Goal: Book appointment/travel/reservation

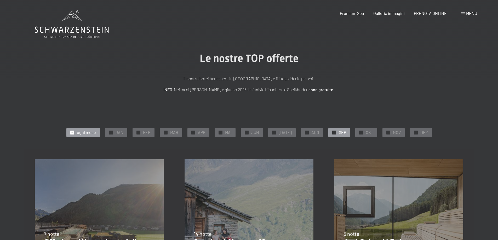
click at [339, 131] on span "SEP" at bounding box center [342, 133] width 7 height 6
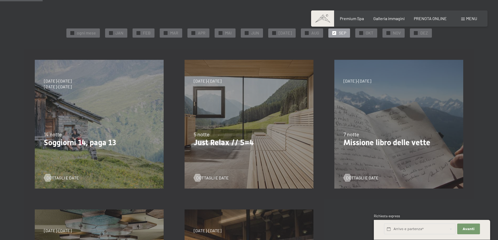
scroll to position [100, 0]
click at [222, 177] on span "Dettagli e Date" at bounding box center [217, 178] width 32 height 6
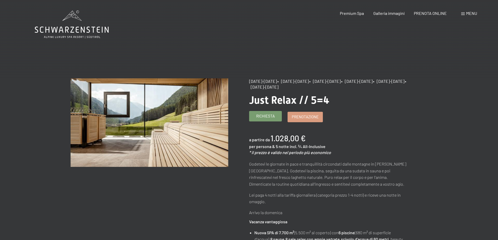
click at [277, 117] on link "Richiesta" at bounding box center [265, 116] width 32 height 10
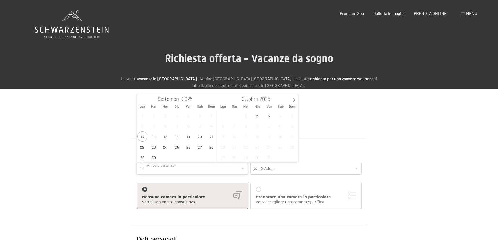
click at [240, 168] on input "text" at bounding box center [192, 169] width 111 height 12
click at [185, 149] on span "26" at bounding box center [188, 147] width 10 height 10
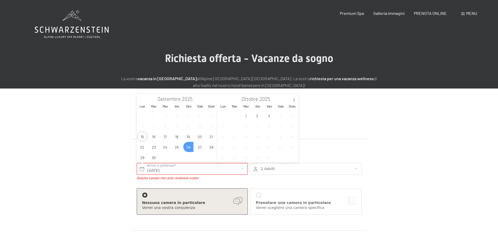
click at [193, 147] on span "26" at bounding box center [188, 147] width 10 height 10
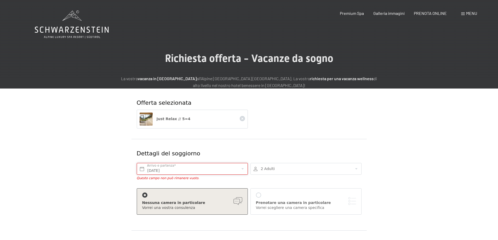
click at [239, 168] on input "Ven. 26/09/2025" at bounding box center [192, 169] width 111 height 12
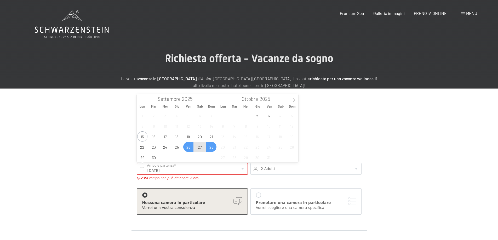
click at [213, 148] on span "28" at bounding box center [211, 147] width 10 height 10
type input "Ven. 26/09/2025 - Dom. 28/09/2025"
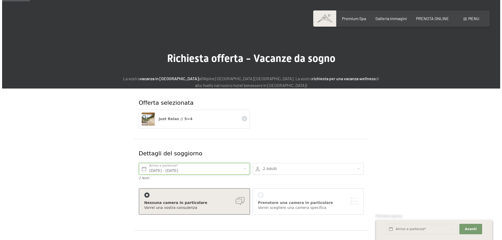
scroll to position [91, 0]
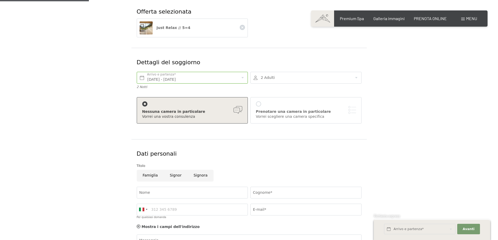
click at [275, 107] on div "Prenotare una camera in particolare Vorrei scegliere una camera specifica" at bounding box center [306, 110] width 100 height 18
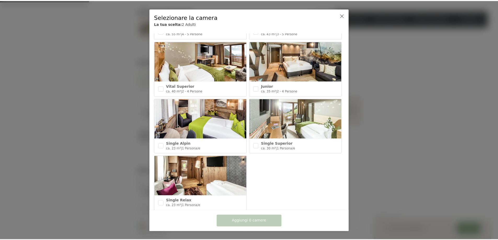
scroll to position [225, 0]
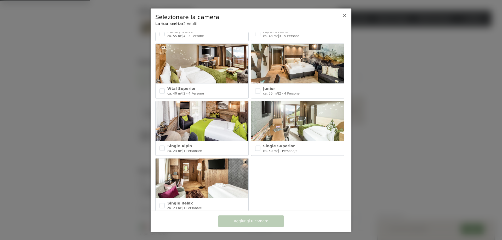
click at [291, 63] on img at bounding box center [297, 64] width 93 height 40
checkbox input "true"
click at [243, 223] on span "Aggiungi 1 camera" at bounding box center [251, 221] width 34 height 5
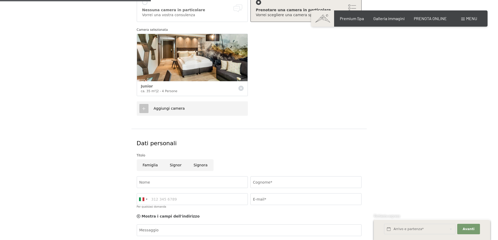
scroll to position [210, 0]
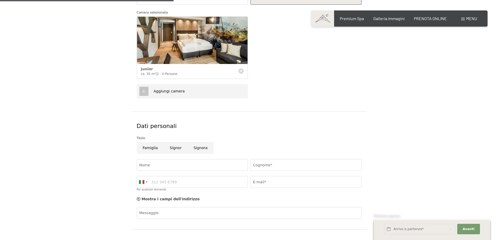
click at [177, 148] on input "Signor" at bounding box center [176, 148] width 24 height 12
radio input "true"
click at [167, 165] on input "Nome" at bounding box center [192, 165] width 111 height 12
type input "ROBERTO"
type input "FRERI"
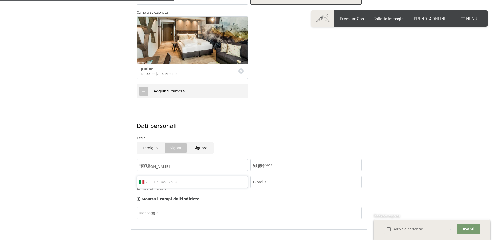
type input "0303548745"
type input "freri.rob@gmail.com"
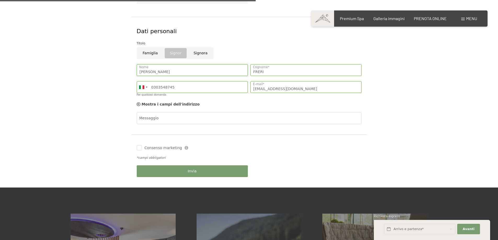
scroll to position [309, 0]
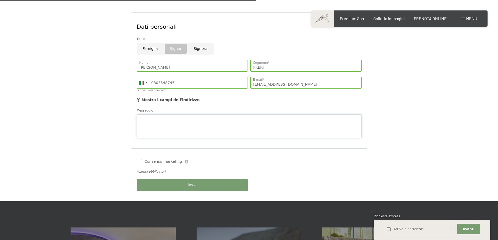
click at [162, 115] on textarea "Messaggio" at bounding box center [249, 126] width 225 height 24
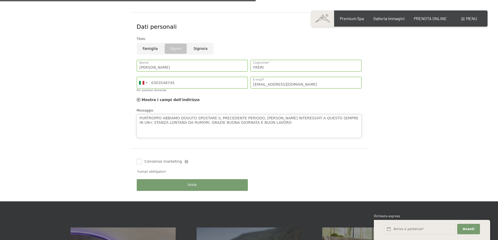
type textarea "PURTROPPO ABBIAMO DOVUTO SPOSTARE IL PRECEDENTE PERIODO, SAREMO INTERESSATI A Q…"
click at [137, 161] on input "Consenso marketing" at bounding box center [139, 161] width 5 height 5
checkbox input "true"
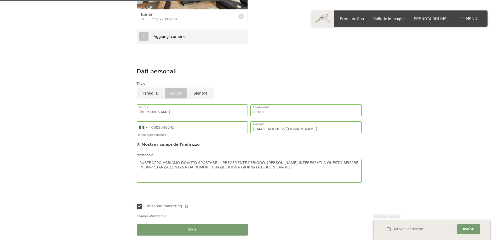
scroll to position [365, 0]
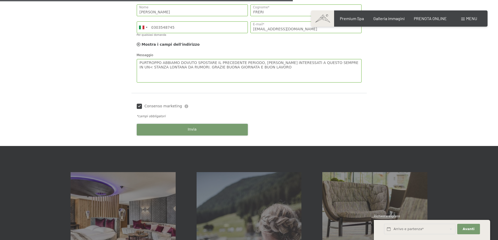
click at [216, 130] on button "Invia" at bounding box center [192, 130] width 111 height 12
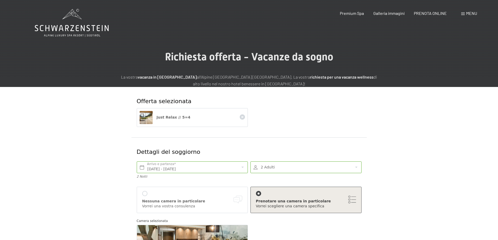
scroll to position [0, 0]
